Goal: Task Accomplishment & Management: Manage account settings

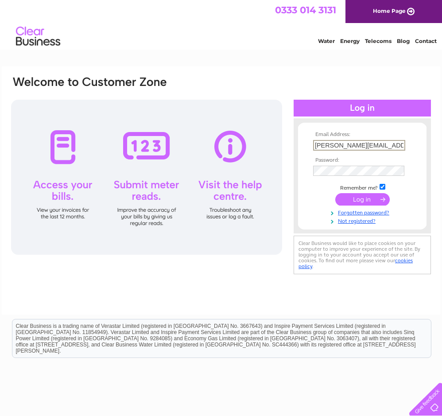
type input "sally@arnolddiggleandco.co.uk"
click at [357, 198] on input "submit" at bounding box center [362, 198] width 54 height 12
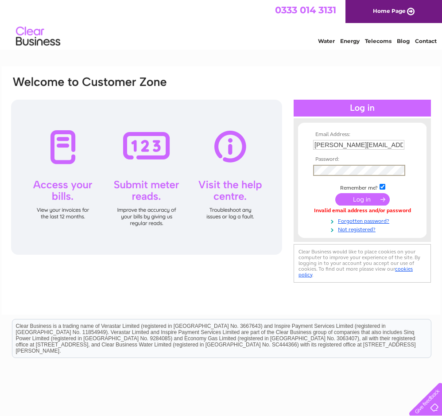
click at [368, 197] on input "submit" at bounding box center [362, 199] width 54 height 12
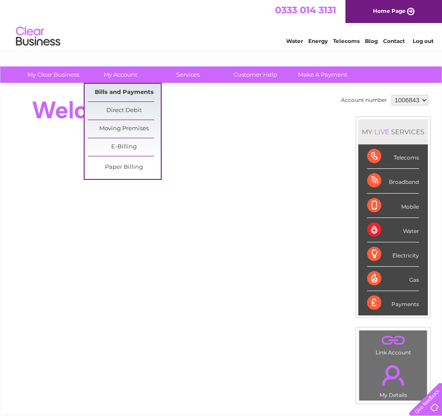
click at [125, 93] on link "Bills and Payments" at bounding box center [124, 93] width 73 height 18
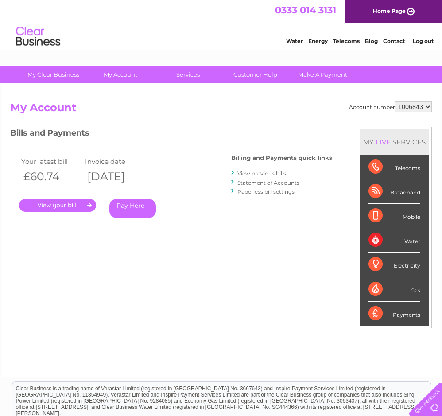
click at [69, 205] on link "." at bounding box center [57, 205] width 77 height 13
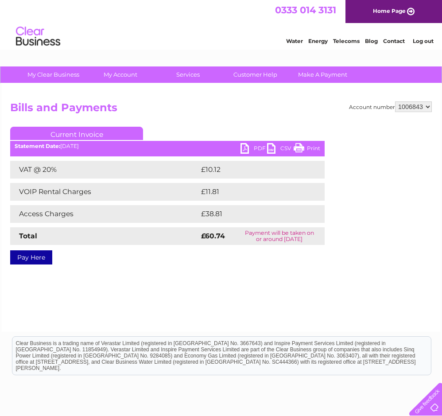
click at [247, 145] on link "PDF" at bounding box center [253, 149] width 27 height 13
